Goal: Use online tool/utility: Utilize a website feature to perform a specific function

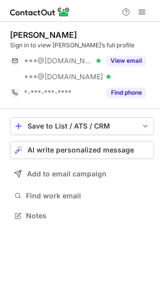
scroll to position [209, 160]
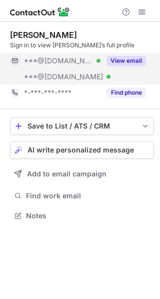
click at [128, 58] on button "View email" at bounding box center [125, 61] width 39 height 10
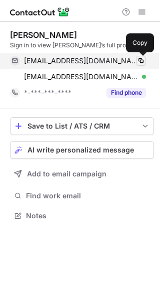
click at [140, 62] on span at bounding box center [141, 61] width 8 height 8
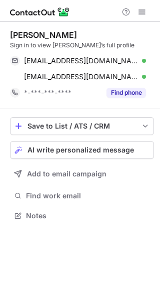
scroll to position [209, 160]
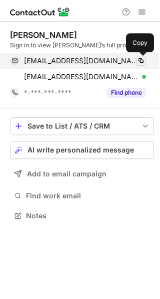
click at [140, 62] on span at bounding box center [141, 61] width 8 height 8
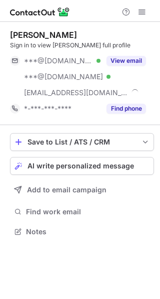
scroll to position [225, 160]
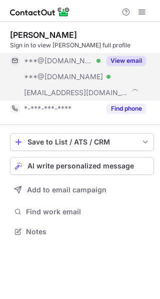
click at [135, 60] on button "View email" at bounding box center [125, 61] width 39 height 10
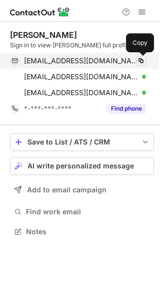
click at [139, 61] on span at bounding box center [141, 61] width 8 height 8
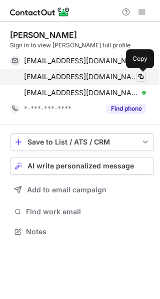
click at [139, 75] on span at bounding box center [141, 77] width 8 height 8
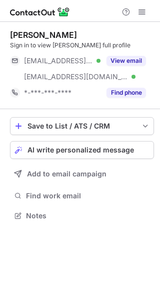
scroll to position [209, 160]
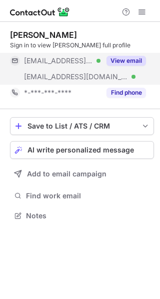
click at [123, 60] on button "View email" at bounding box center [125, 61] width 39 height 10
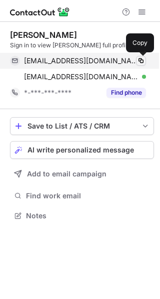
click at [140, 61] on span at bounding box center [141, 61] width 8 height 8
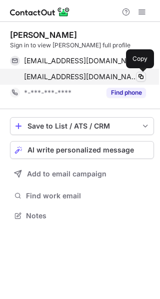
click at [138, 77] on span at bounding box center [141, 77] width 8 height 8
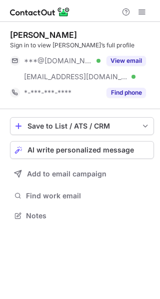
scroll to position [209, 160]
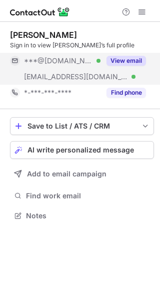
click at [119, 59] on button "View email" at bounding box center [125, 61] width 39 height 10
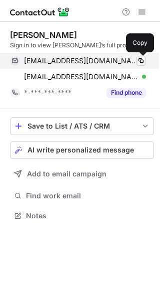
click at [142, 61] on span at bounding box center [141, 61] width 8 height 8
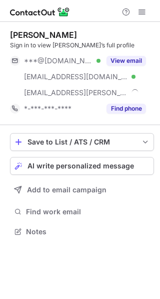
scroll to position [225, 160]
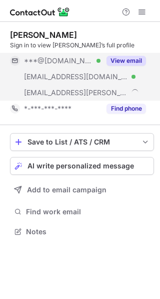
click at [115, 59] on button "View email" at bounding box center [125, 61] width 39 height 10
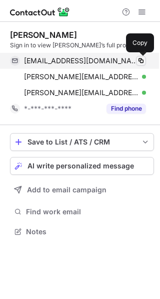
click at [138, 63] on span at bounding box center [141, 61] width 8 height 8
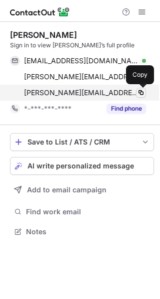
click at [139, 94] on span at bounding box center [141, 93] width 8 height 8
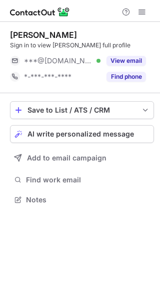
scroll to position [193, 160]
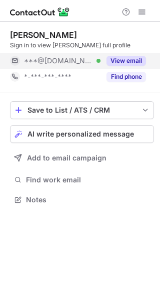
click at [113, 61] on button "View email" at bounding box center [125, 61] width 39 height 10
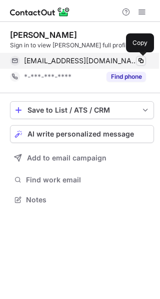
click at [138, 60] on span at bounding box center [141, 61] width 8 height 8
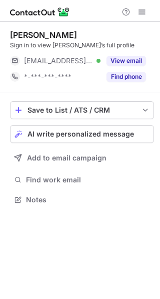
scroll to position [193, 160]
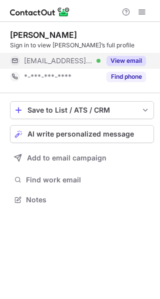
click at [118, 61] on button "View email" at bounding box center [125, 61] width 39 height 10
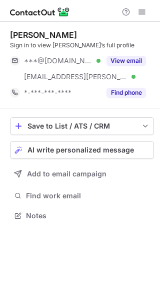
scroll to position [209, 160]
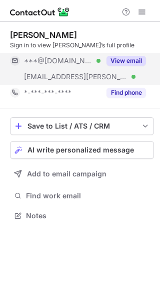
click at [121, 57] on button "View email" at bounding box center [125, 61] width 39 height 10
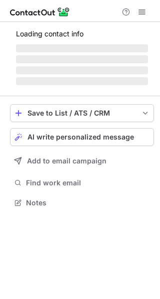
scroll to position [209, 160]
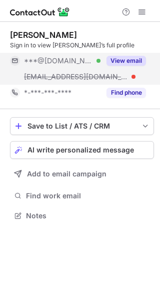
click at [125, 59] on button "View email" at bounding box center [125, 61] width 39 height 10
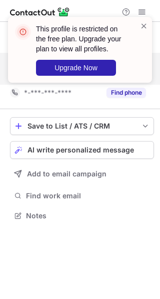
scroll to position [193, 160]
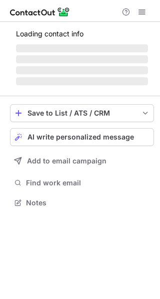
scroll to position [209, 160]
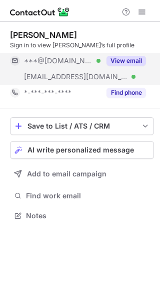
click at [130, 60] on button "View email" at bounding box center [125, 61] width 39 height 10
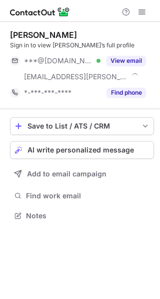
scroll to position [209, 160]
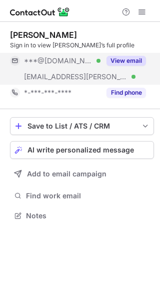
click at [130, 58] on button "View email" at bounding box center [125, 61] width 39 height 10
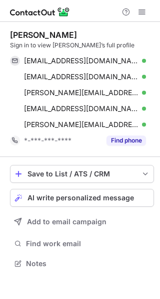
scroll to position [257, 160]
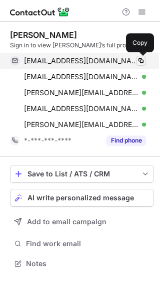
click at [142, 62] on span at bounding box center [141, 61] width 8 height 8
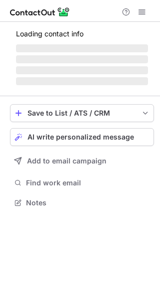
scroll to position [209, 160]
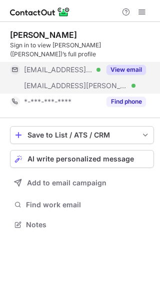
click at [131, 65] on button "View email" at bounding box center [125, 70] width 39 height 10
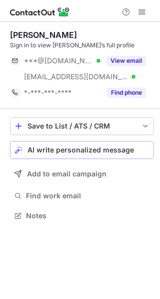
scroll to position [209, 160]
click at [99, 150] on span "AI write personalized message" at bounding box center [80, 150] width 106 height 8
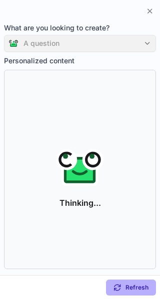
click at [144, 42] on div "A question" at bounding box center [80, 43] width 152 height 17
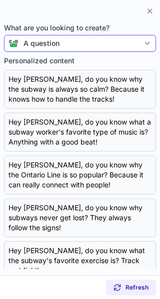
click at [127, 43] on div "A question" at bounding box center [78, 43] width 121 height 10
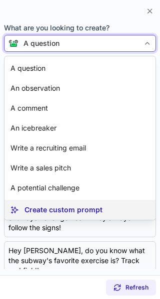
click at [65, 207] on p "Create custom prompt" at bounding box center [63, 210] width 78 height 10
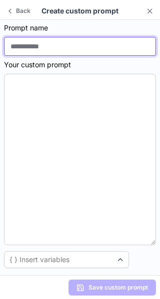
click at [29, 47] on input at bounding box center [80, 46] width 152 height 19
click at [68, 54] on input at bounding box center [80, 46] width 152 height 19
type input "**********"
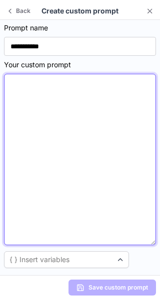
click at [29, 113] on textarea at bounding box center [80, 160] width 152 height 172
paste textarea "**********"
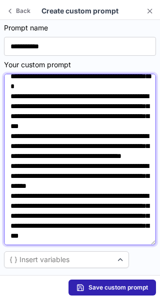
scroll to position [206, 0]
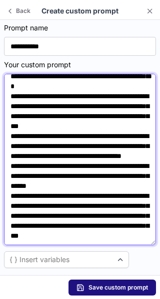
type textarea "**********"
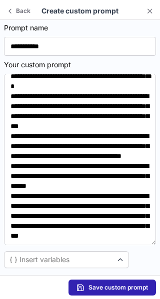
click at [108, 288] on span "Save custom prompt" at bounding box center [117, 288] width 59 height 8
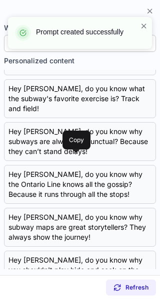
scroll to position [0, 0]
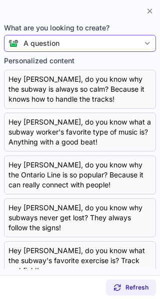
click at [56, 42] on div "A question" at bounding box center [41, 43] width 36 height 10
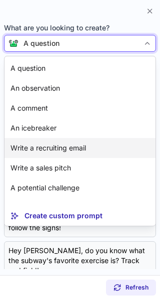
scroll to position [18, 0]
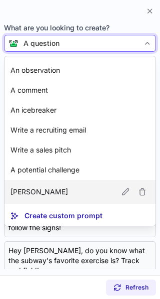
click at [57, 191] on article "[PERSON_NAME]" at bounding box center [79, 192] width 151 height 24
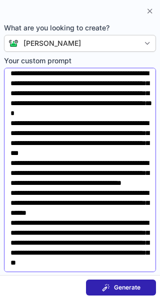
scroll to position [164, 0]
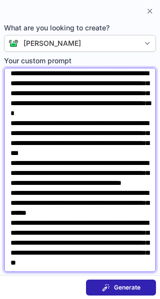
click at [137, 263] on textarea "Your custom prompt" at bounding box center [80, 170] width 152 height 205
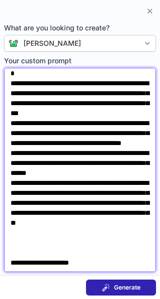
scroll to position [204, 0]
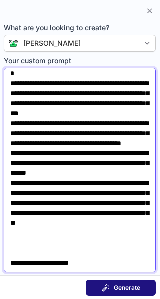
type textarea "**********"
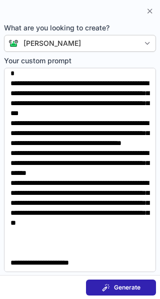
click at [116, 291] on span "Generate" at bounding box center [127, 288] width 26 height 8
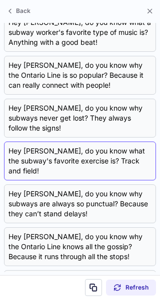
scroll to position [0, 0]
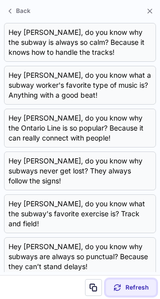
click at [125, 289] on span "Refresh" at bounding box center [136, 288] width 23 height 8
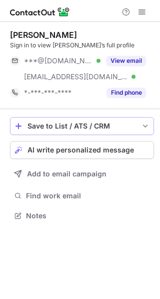
scroll to position [209, 160]
click at [67, 150] on span "AI write personalized message" at bounding box center [80, 150] width 106 height 8
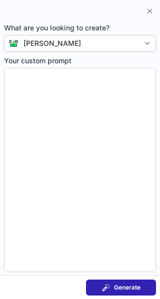
type textarea "**********"
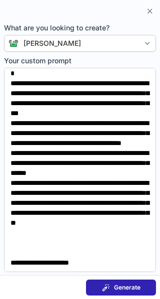
scroll to position [204, 0]
click at [116, 286] on span "Generate" at bounding box center [127, 288] width 26 height 8
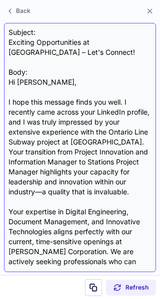
scroll to position [0, 0]
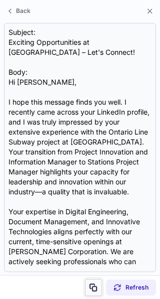
click at [94, 289] on span at bounding box center [93, 288] width 8 height 8
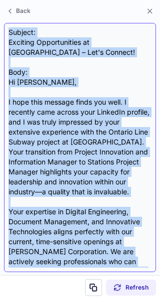
drag, startPoint x: 76, startPoint y: 262, endPoint x: 10, endPoint y: 29, distance: 241.6
click at [10, 29] on div "Subject: Exciting Opportunities at Bechtel – Let's Connect! Body: Hi Randy, I h…" at bounding box center [79, 147] width 143 height 240
copy div "Subject: Exciting Opportunities at Bechtel – Let's Connect! Body: Hi Randy, I h…"
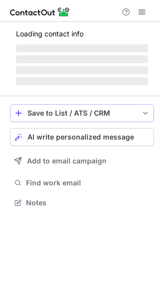
scroll to position [209, 160]
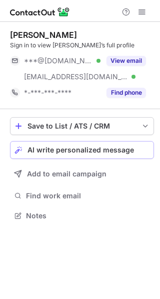
click at [73, 148] on span "AI write personalized message" at bounding box center [80, 150] width 106 height 8
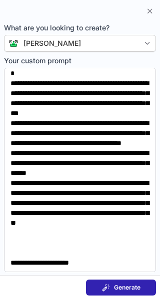
scroll to position [204, 0]
click at [107, 284] on span at bounding box center [106, 288] width 8 height 8
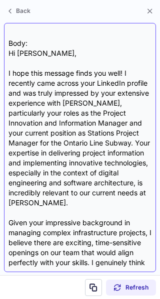
scroll to position [0, 0]
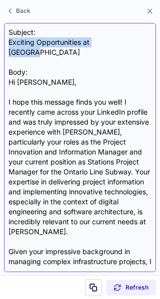
drag, startPoint x: 8, startPoint y: 41, endPoint x: 124, endPoint y: 46, distance: 115.4
click at [124, 46] on div "Subject: Exciting Opportunities at Bechtel Body: Hi Randy, I hope this message …" at bounding box center [79, 147] width 143 height 240
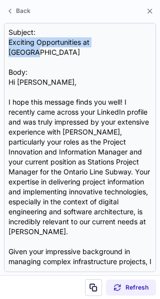
copy div "Exciting Opportunities at [GEOGRAPHIC_DATA]"
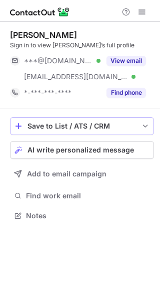
scroll to position [209, 160]
click at [81, 151] on span "AI write personalized message" at bounding box center [80, 150] width 106 height 8
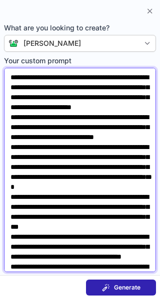
click at [75, 86] on textarea "Your custom prompt" at bounding box center [80, 170] width 152 height 205
click at [125, 188] on textarea "Your custom prompt" at bounding box center [80, 170] width 152 height 205
click at [120, 190] on textarea "Your custom prompt" at bounding box center [80, 170] width 152 height 205
click at [105, 189] on textarea "Your custom prompt" at bounding box center [80, 170] width 152 height 205
click at [105, 190] on textarea "Your custom prompt" at bounding box center [80, 170] width 152 height 205
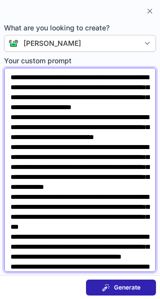
click at [38, 199] on textarea "Your custom prompt" at bounding box center [80, 170] width 152 height 205
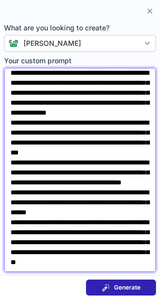
scroll to position [75, 0]
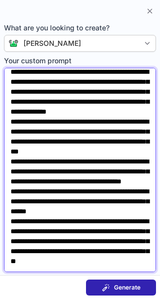
click at [116, 222] on textarea "Your custom prompt" at bounding box center [80, 170] width 152 height 205
drag, startPoint x: 72, startPoint y: 111, endPoint x: 66, endPoint y: 121, distance: 11.8
click at [66, 121] on textarea "Your custom prompt" at bounding box center [80, 170] width 152 height 205
click at [86, 226] on textarea "Your custom prompt" at bounding box center [80, 170] width 152 height 205
paste textarea "**********"
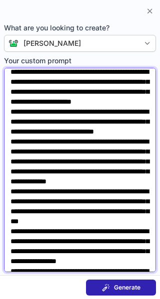
scroll to position [0, 0]
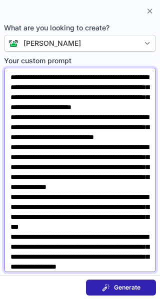
click at [30, 90] on textarea "Your custom prompt" at bounding box center [80, 170] width 152 height 205
click at [129, 87] on textarea "Your custom prompt" at bounding box center [80, 170] width 152 height 205
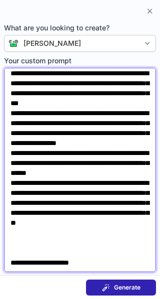
scroll to position [204, 0]
click at [128, 192] on textarea "Your custom prompt" at bounding box center [80, 170] width 152 height 205
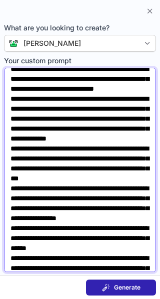
scroll to position [49, 0]
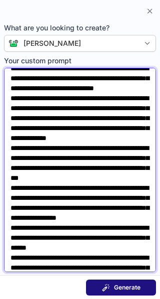
type textarea "**********"
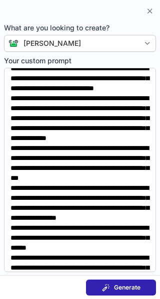
click at [113, 287] on div "Generate" at bounding box center [121, 288] width 38 height 8
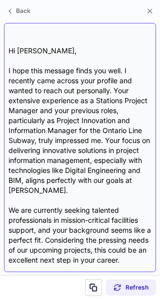
scroll to position [0, 0]
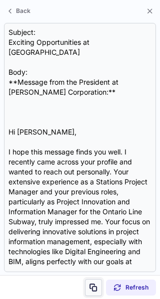
click at [93, 288] on span at bounding box center [93, 288] width 8 height 8
click at [95, 290] on span at bounding box center [93, 288] width 8 height 8
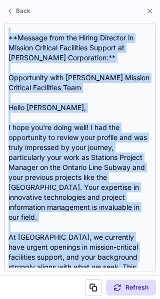
scroll to position [617, 0]
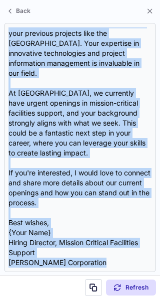
drag, startPoint x: 7, startPoint y: 31, endPoint x: 116, endPoint y: 285, distance: 276.2
click at [116, 285] on div "Back Subject: Exciting Opportunities at Bechtel Body: **Message from the Presid…" at bounding box center [80, 149] width 160 height 299
copy div "Subject: Exciting Opportunities at Bechtel Body: **Message from the President a…"
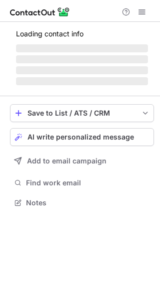
scroll to position [209, 160]
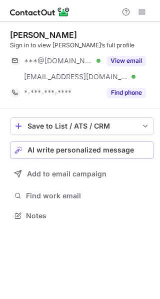
click at [80, 147] on span "AI write personalized message" at bounding box center [80, 150] width 106 height 8
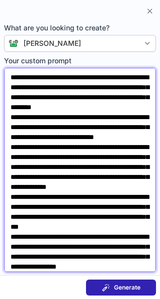
click at [67, 197] on textarea "Your custom prompt" at bounding box center [80, 170] width 152 height 205
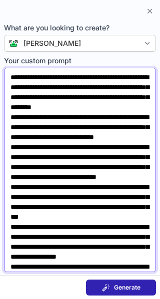
paste textarea "**********"
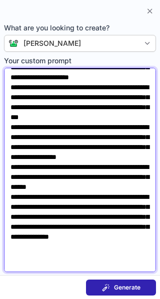
scroll to position [115, 0]
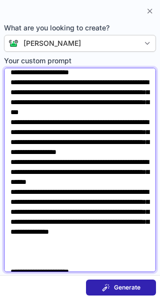
drag, startPoint x: 89, startPoint y: 181, endPoint x: 37, endPoint y: 188, distance: 52.3
click at [37, 188] on textarea "Your custom prompt" at bounding box center [80, 170] width 152 height 205
paste textarea "*********"
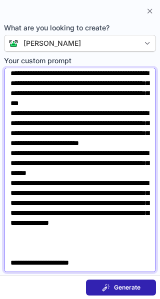
scroll to position [212, 0]
drag, startPoint x: 71, startPoint y: 181, endPoint x: 39, endPoint y: 194, distance: 34.5
click at [39, 194] on textarea "Your custom prompt" at bounding box center [80, 170] width 152 height 205
paste textarea "********"
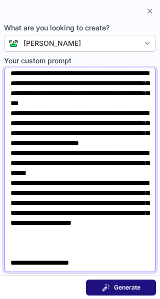
type textarea "**********"
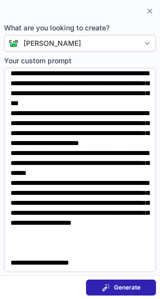
click at [108, 285] on span at bounding box center [106, 288] width 8 height 8
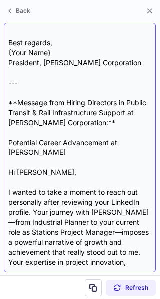
scroll to position [687, 0]
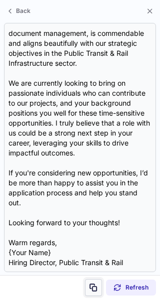
click at [94, 290] on span at bounding box center [93, 288] width 8 height 8
click at [93, 287] on span at bounding box center [93, 288] width 8 height 8
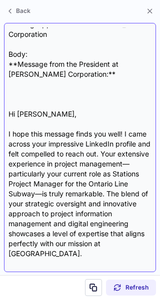
scroll to position [0, 0]
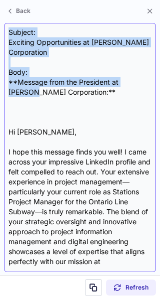
drag, startPoint x: 7, startPoint y: 30, endPoint x: 148, endPoint y: 86, distance: 151.1
click at [148, 86] on div "Subject: Exciting Opportunities at [PERSON_NAME] Corporation Body: **Message fr…" at bounding box center [80, 147] width 152 height 249
copy div "Subject: Exciting Opportunities at [PERSON_NAME] Corporation Body: **Message fr…"
